Goal: Task Accomplishment & Management: Manage account settings

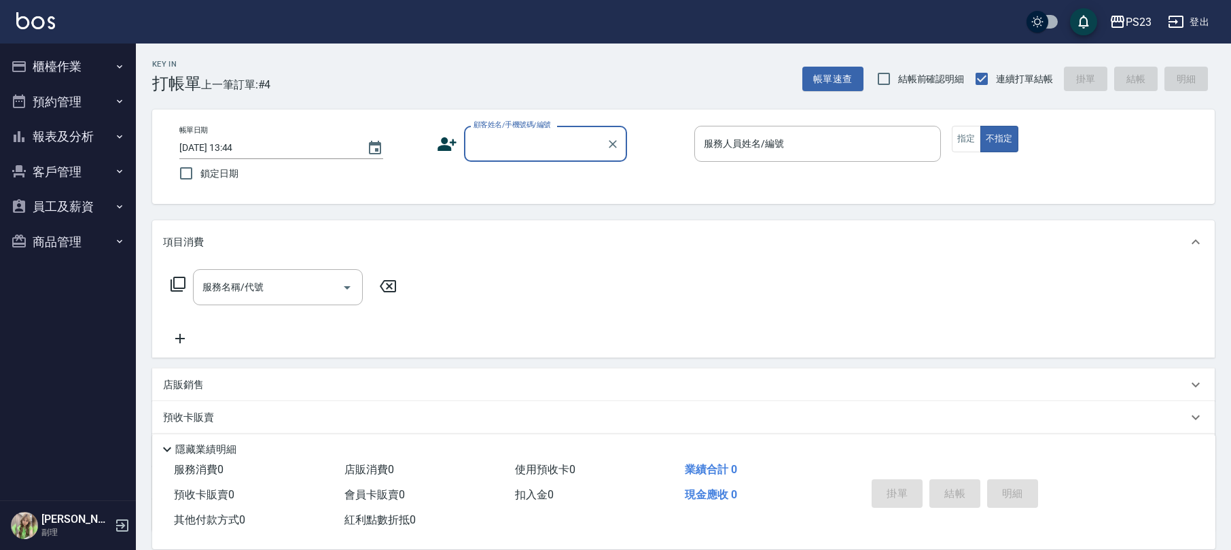
click at [76, 161] on button "客戶管理" at bounding box center [67, 171] width 125 height 35
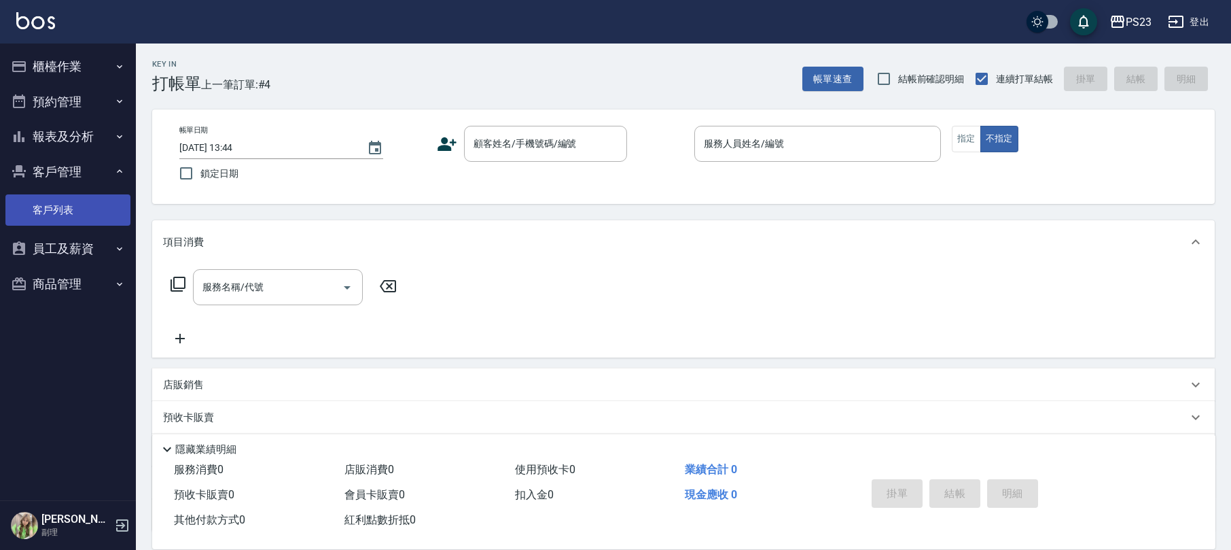
click at [60, 205] on link "客戶列表" at bounding box center [67, 209] width 125 height 31
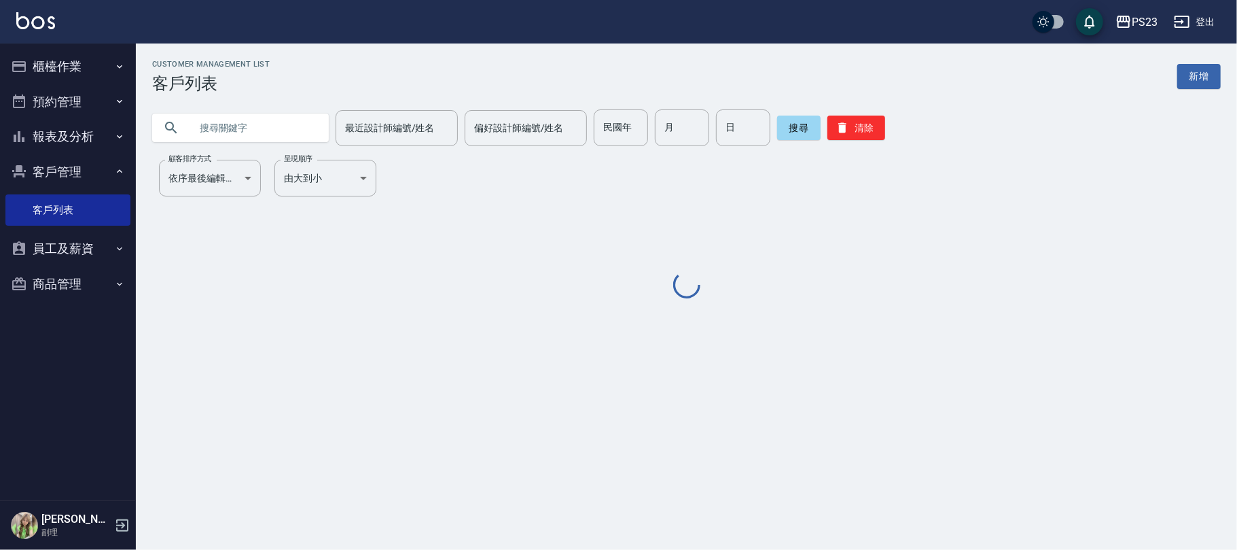
click at [259, 136] on input "text" at bounding box center [254, 127] width 128 height 37
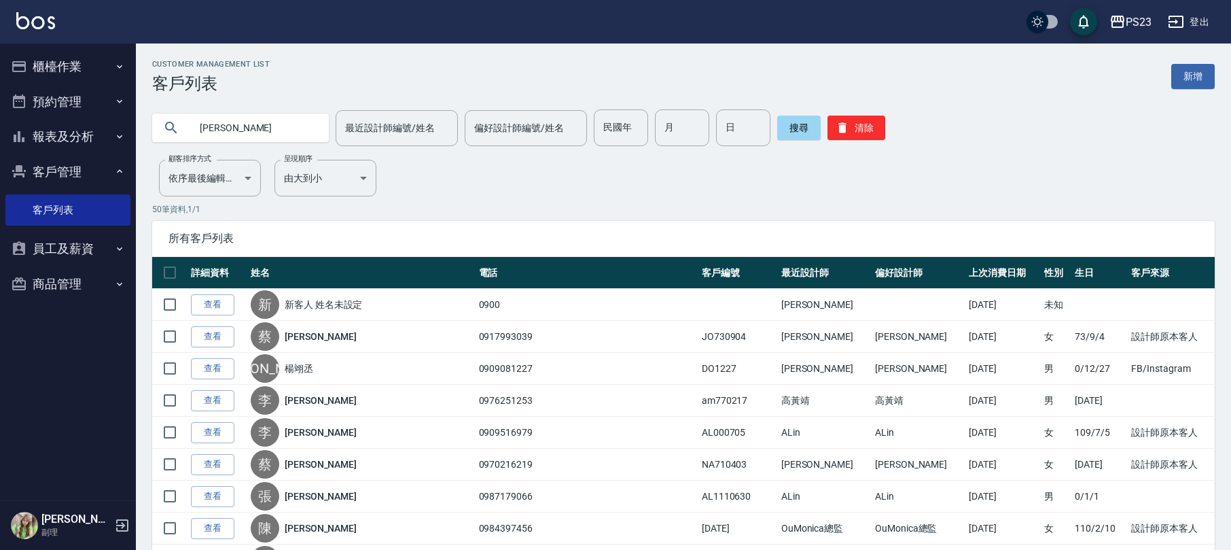
type input "[PERSON_NAME]"
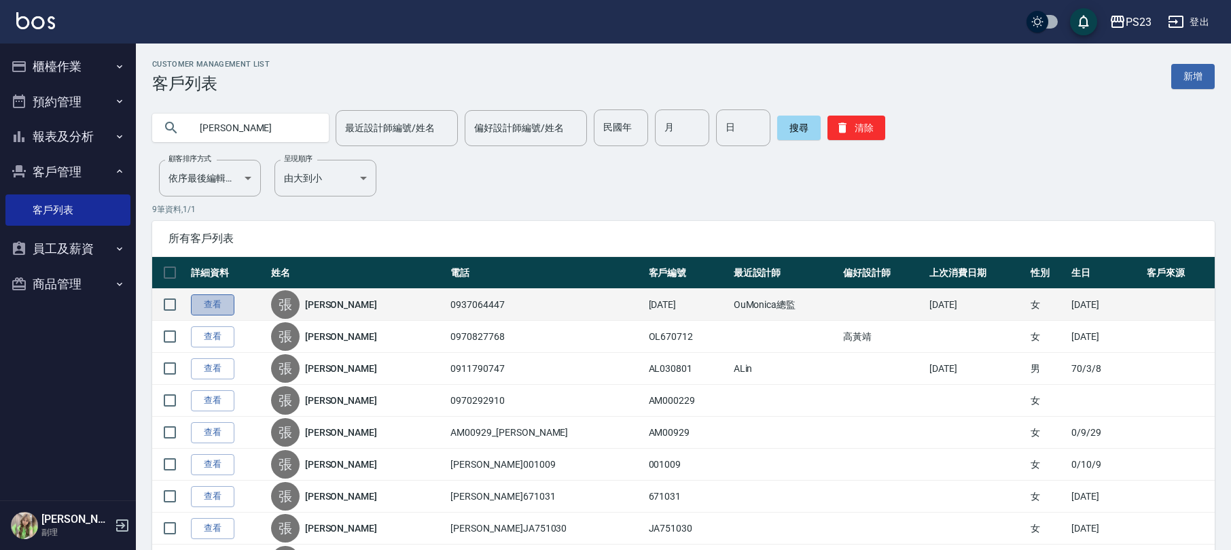
click at [215, 308] on link "查看" at bounding box center [212, 304] width 43 height 21
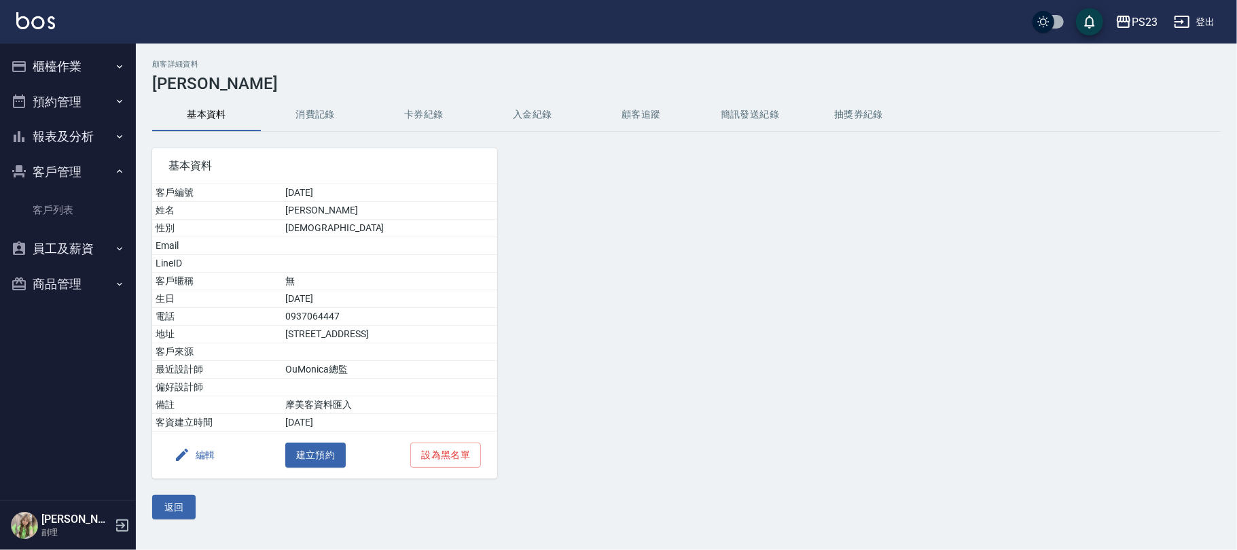
click at [294, 106] on button "消費記錄" at bounding box center [315, 115] width 109 height 33
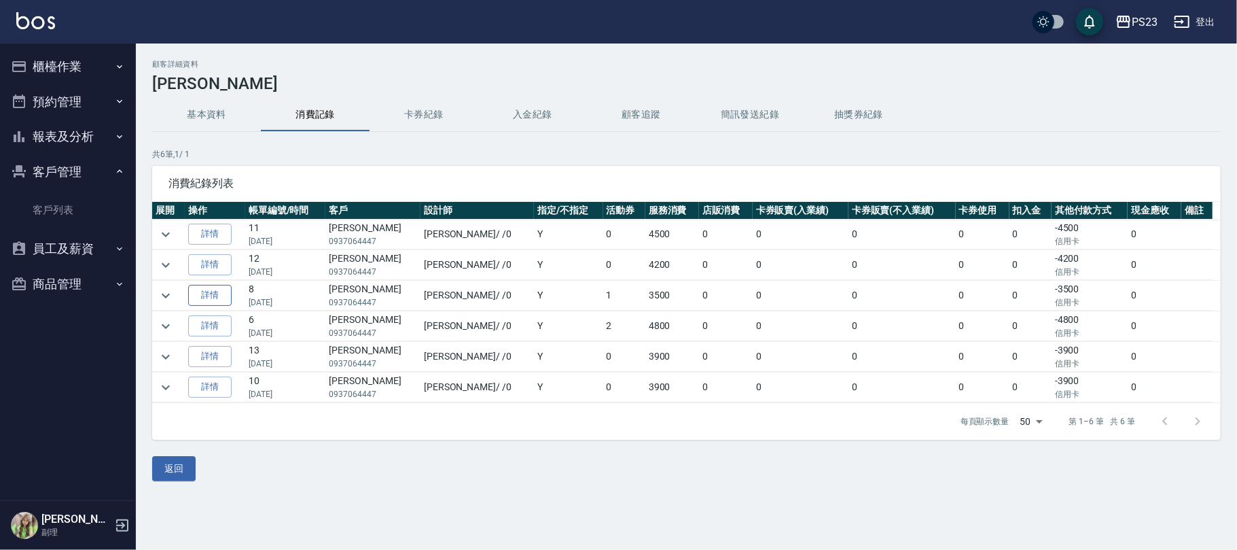
click at [215, 291] on link "詳情" at bounding box center [209, 295] width 43 height 21
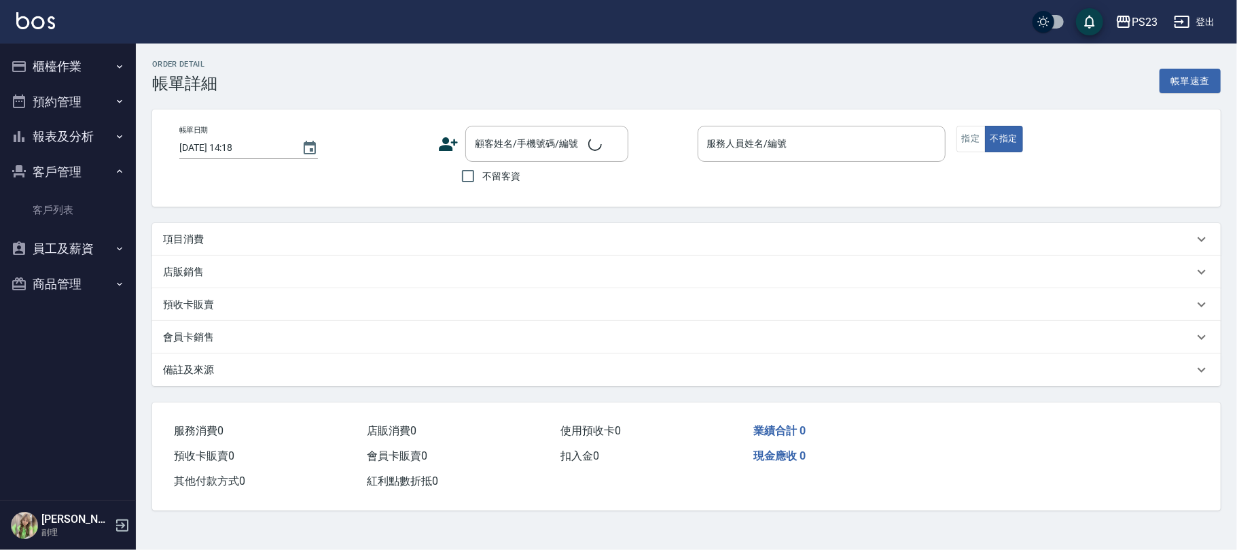
type input "[DATE] 19:03"
type input "[PERSON_NAME]-0"
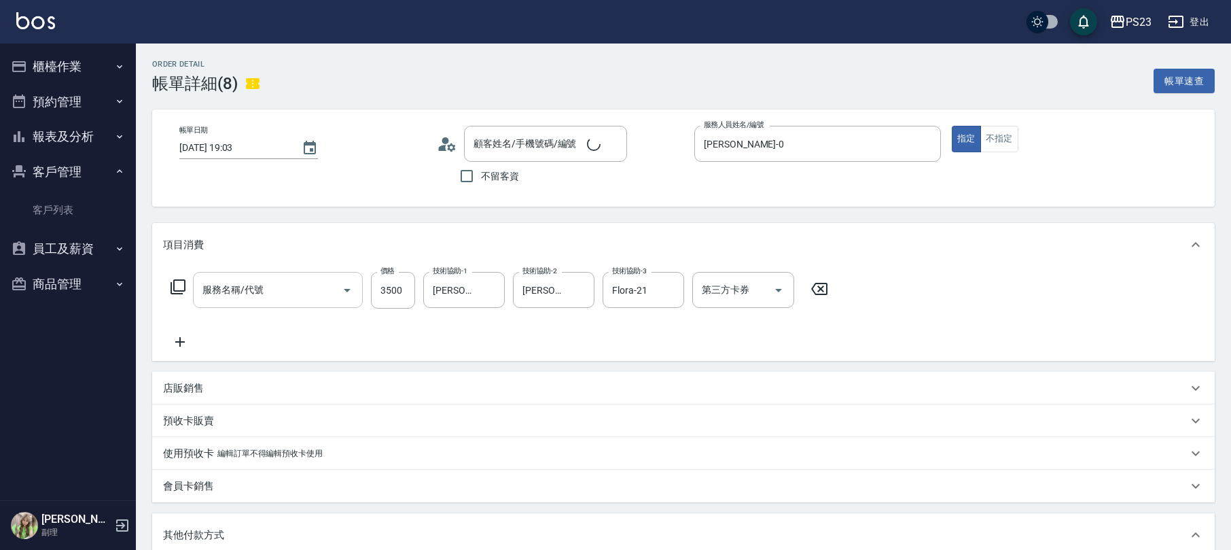
type input "[PERSON_NAME]/0937064447/[DATE]"
type input "染(401)"
click at [82, 276] on button "商品管理" at bounding box center [67, 283] width 125 height 35
click at [60, 289] on button "商品管理" at bounding box center [67, 283] width 125 height 35
